Goal: Information Seeking & Learning: Learn about a topic

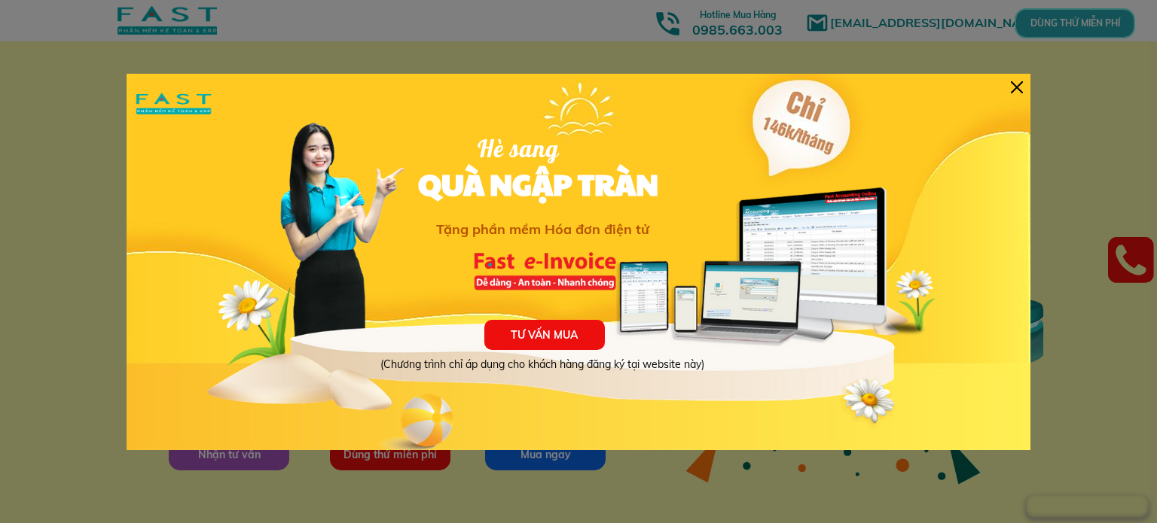
drag, startPoint x: 0, startPoint y: 0, endPoint x: 1016, endPoint y: 87, distance: 1019.5
click at [1017, 85] on div at bounding box center [1017, 87] width 12 height 12
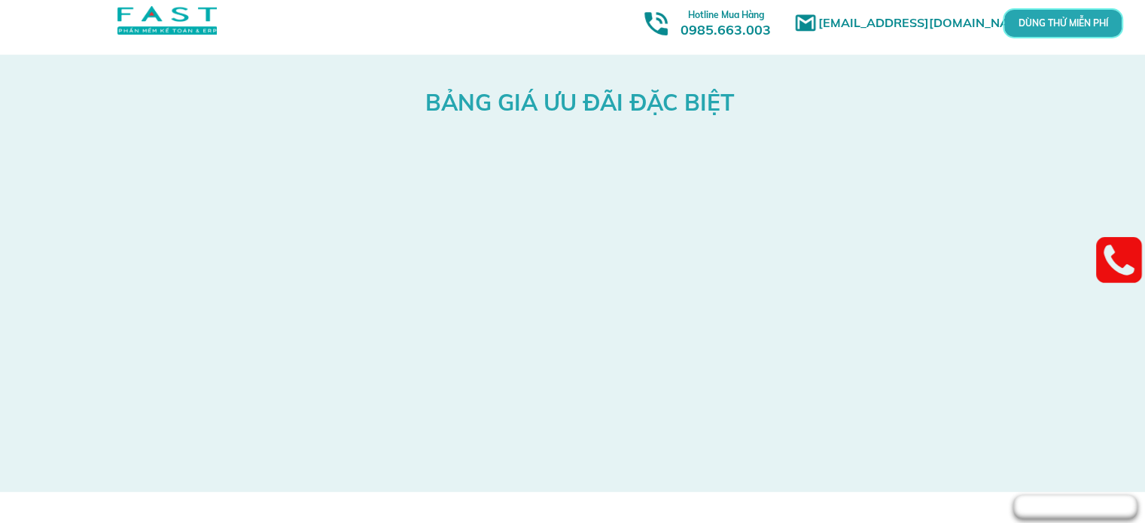
scroll to position [4217, 0]
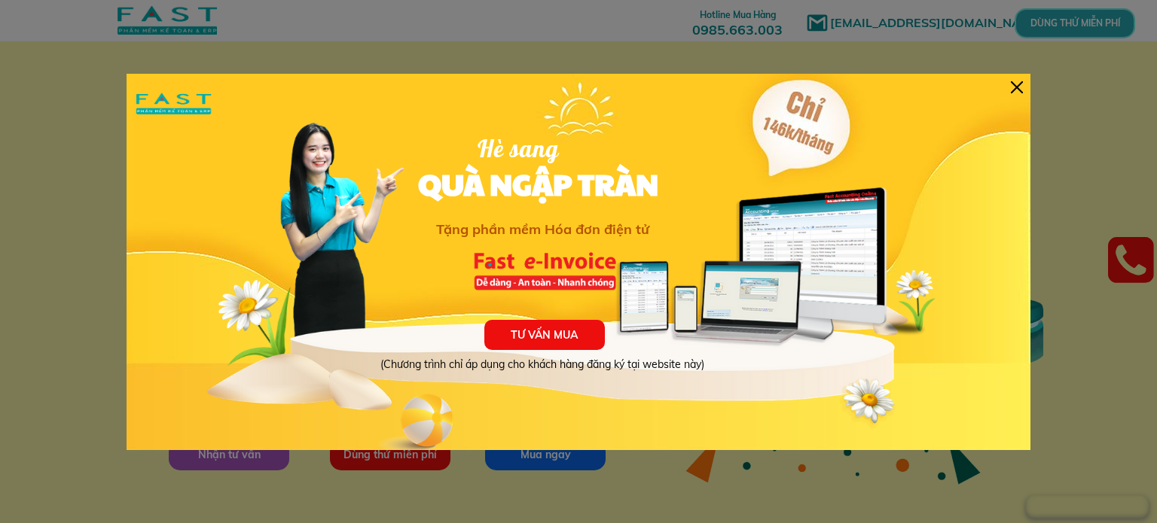
click at [1017, 87] on div at bounding box center [1017, 87] width 12 height 12
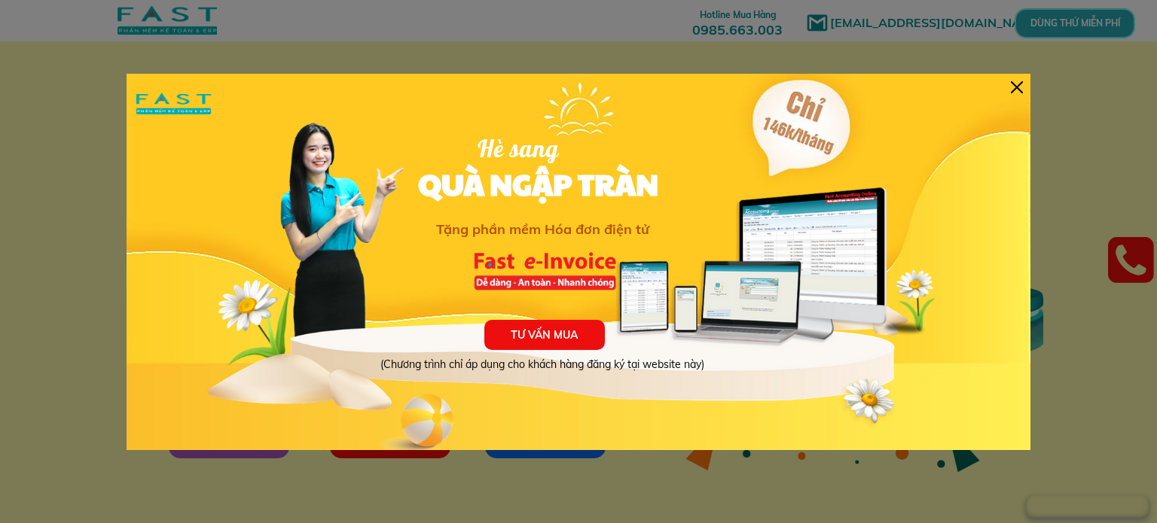
click at [1019, 87] on div at bounding box center [1017, 87] width 12 height 12
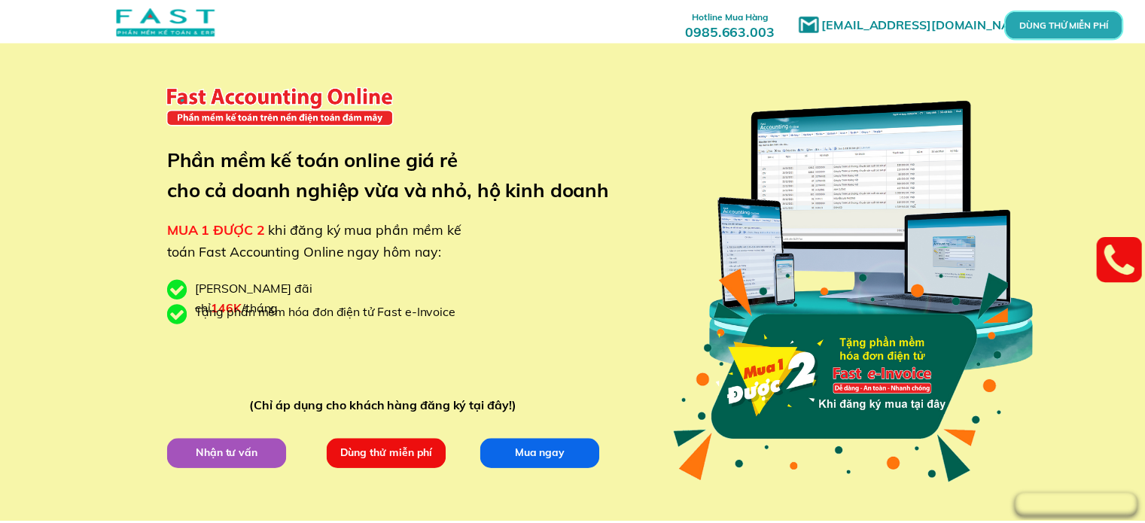
scroll to position [11, 0]
